Goal: Task Accomplishment & Management: Manage account settings

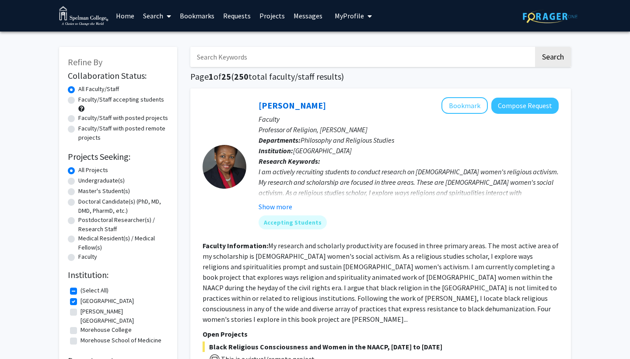
click at [359, 16] on span "My Profile" at bounding box center [349, 15] width 29 height 9
click at [351, 81] on link "Log Out" at bounding box center [380, 80] width 79 height 11
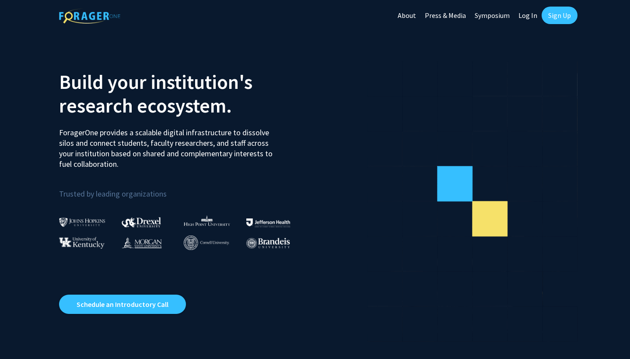
click at [532, 15] on link "Log In" at bounding box center [528, 15] width 28 height 31
select select
click at [557, 21] on link "Sign Up" at bounding box center [560, 16] width 36 height 18
